Goal: Task Accomplishment & Management: Complete application form

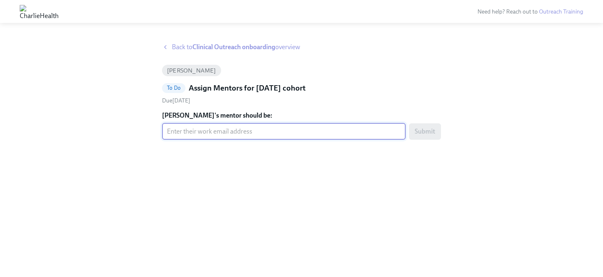
paste input "alexa.murray@charliehealth.com"
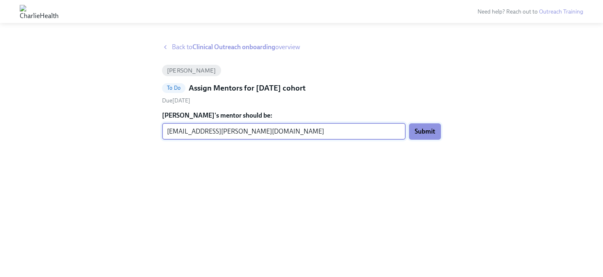
type input "alexa.murray@charliehealth.com"
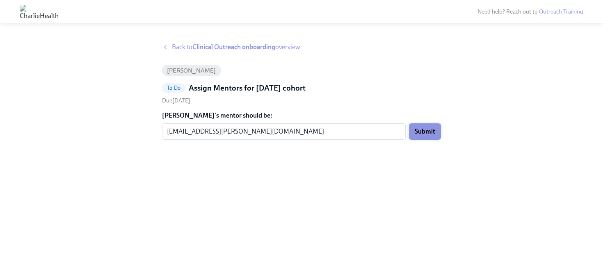
click at [434, 129] on span "Submit" at bounding box center [424, 131] width 20 height 8
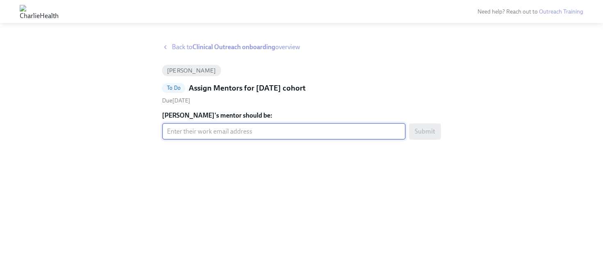
paste input "autumn.conti@charliehealth.com"
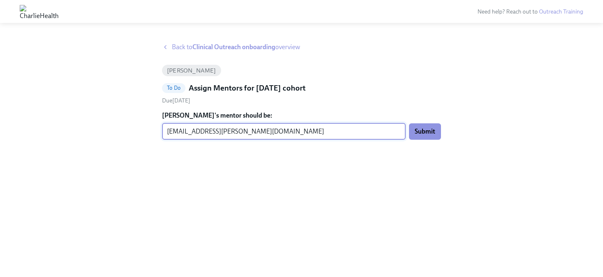
type input "autumn.conti@charliehealth.com"
click at [409, 123] on button "Submit" at bounding box center [425, 131] width 32 height 16
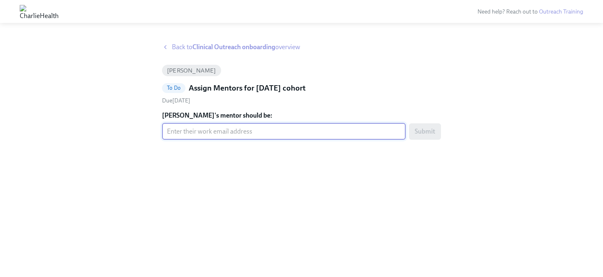
paste input "ashley.cook2@charliehealth.com"
type input "ashley.cook2@charliehealth.com"
click at [409, 123] on button "Submit" at bounding box center [425, 131] width 32 height 16
paste input "[PERSON_NAME][EMAIL_ADDRESS][DOMAIN_NAME]"
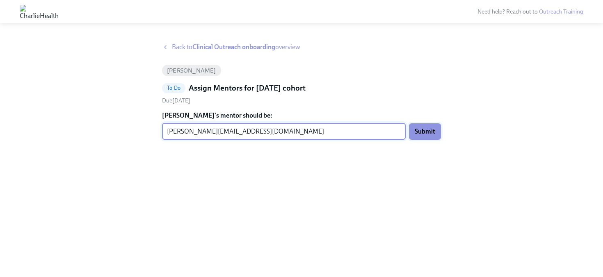
type input "[PERSON_NAME][EMAIL_ADDRESS][DOMAIN_NAME]"
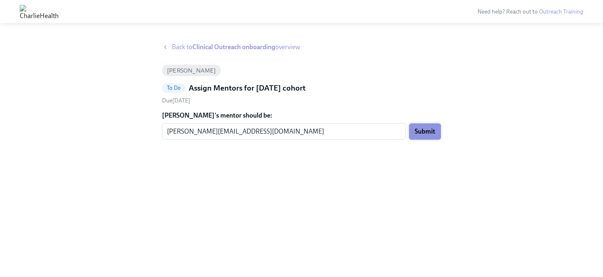
click at [415, 133] on span "Submit" at bounding box center [424, 131] width 20 height 8
click at [376, 147] on div "Back to Clinical Outreach onboarding overview [PERSON_NAME] To Do Assign Mentor…" at bounding box center [301, 150] width 279 height 215
click at [376, 147] on div "Back to Clinical Outreach onboarding overview Gabrielle Siegel To Do Assign Men…" at bounding box center [301, 150] width 279 height 215
click at [198, 72] on span "[PERSON_NAME]" at bounding box center [191, 71] width 59 height 6
